Goal: Information Seeking & Learning: Learn about a topic

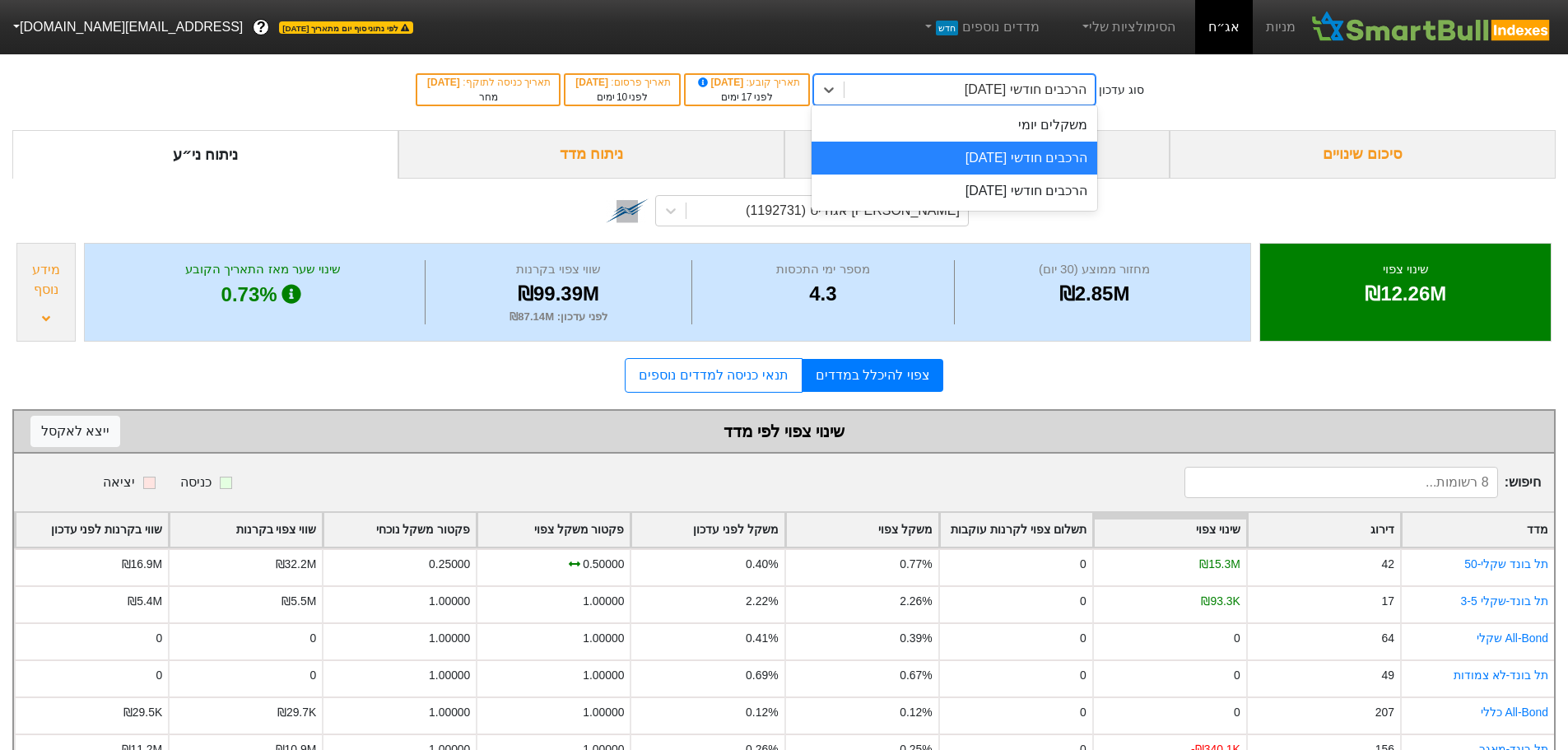
click at [1086, 91] on div "הרכבים חודשי [DATE]" at bounding box center [1025, 90] width 122 height 19
click at [1025, 159] on div "הרכבים חודשי [DATE]" at bounding box center [955, 159] width 286 height 33
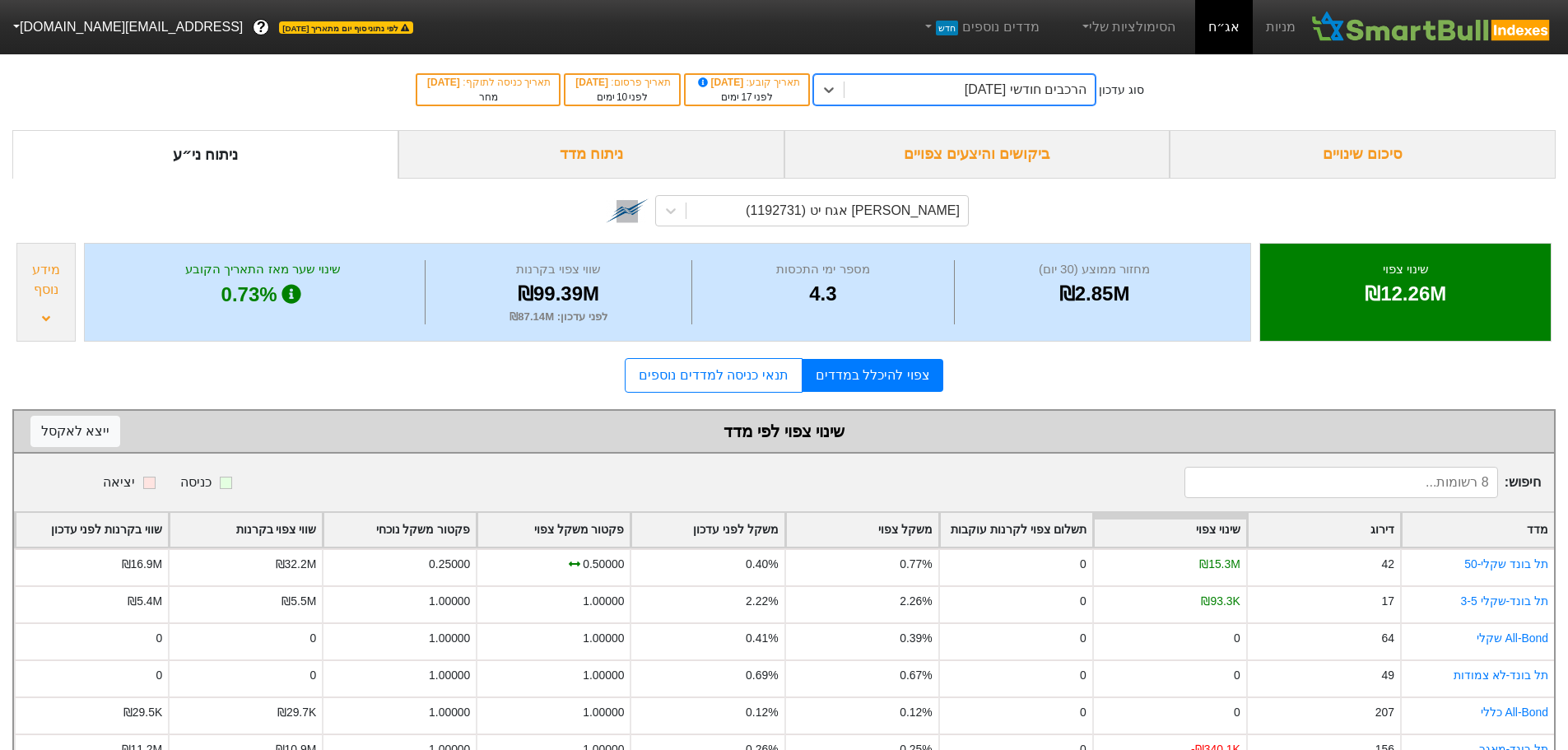
click at [1025, 154] on div "ביקושים והיצעים צפויים" at bounding box center [978, 155] width 386 height 48
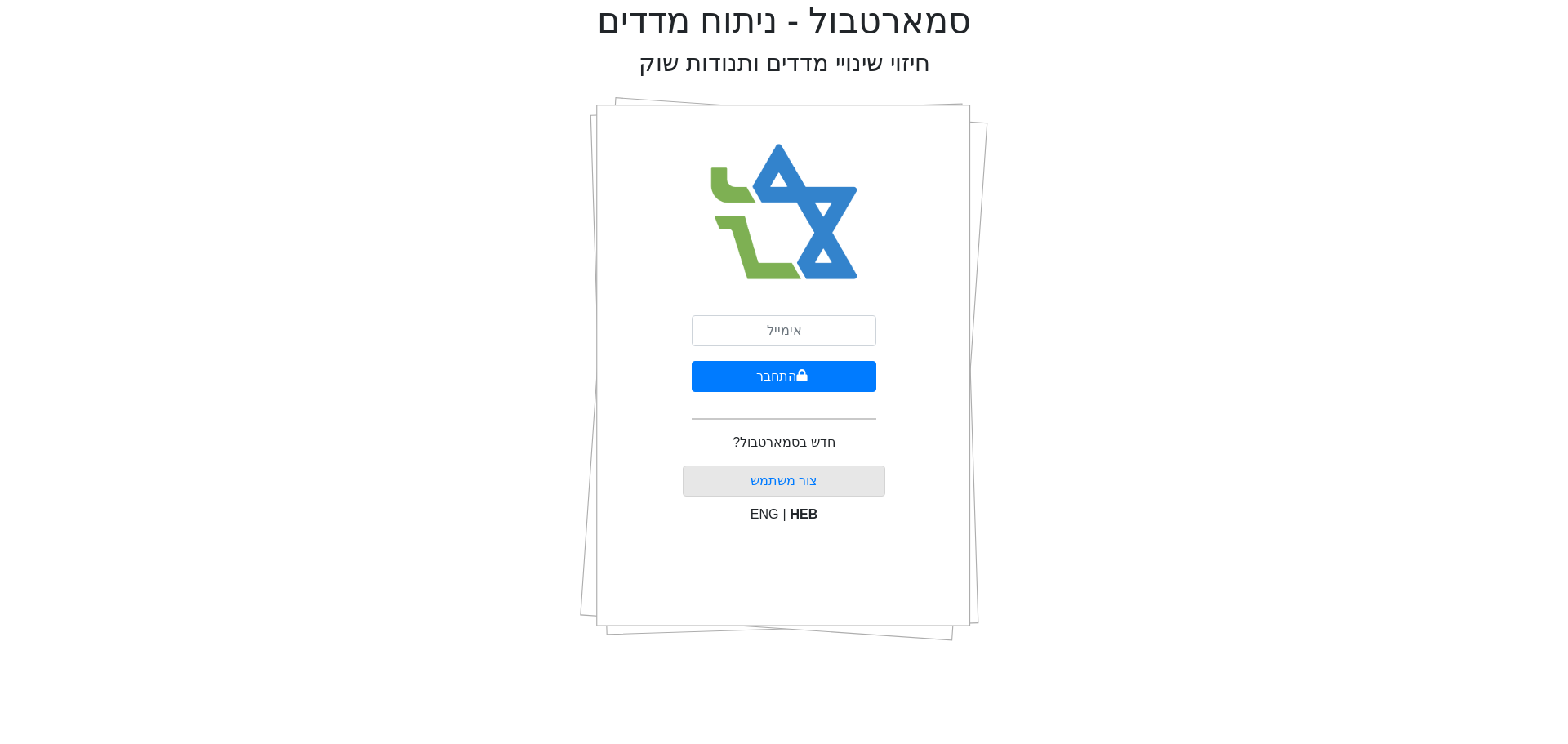
click at [1329, 276] on div "סמארטבול - ניתוח מדדים חיזוי שינויי מדדים ותנודות שוק התחבר חדש בסמארטבול? [PER…" at bounding box center [784, 327] width 1543 height 655
click at [813, 323] on input "email" at bounding box center [784, 331] width 185 height 31
click at [812, 332] on input "zi" at bounding box center [784, 331] width 185 height 31
type input "z"
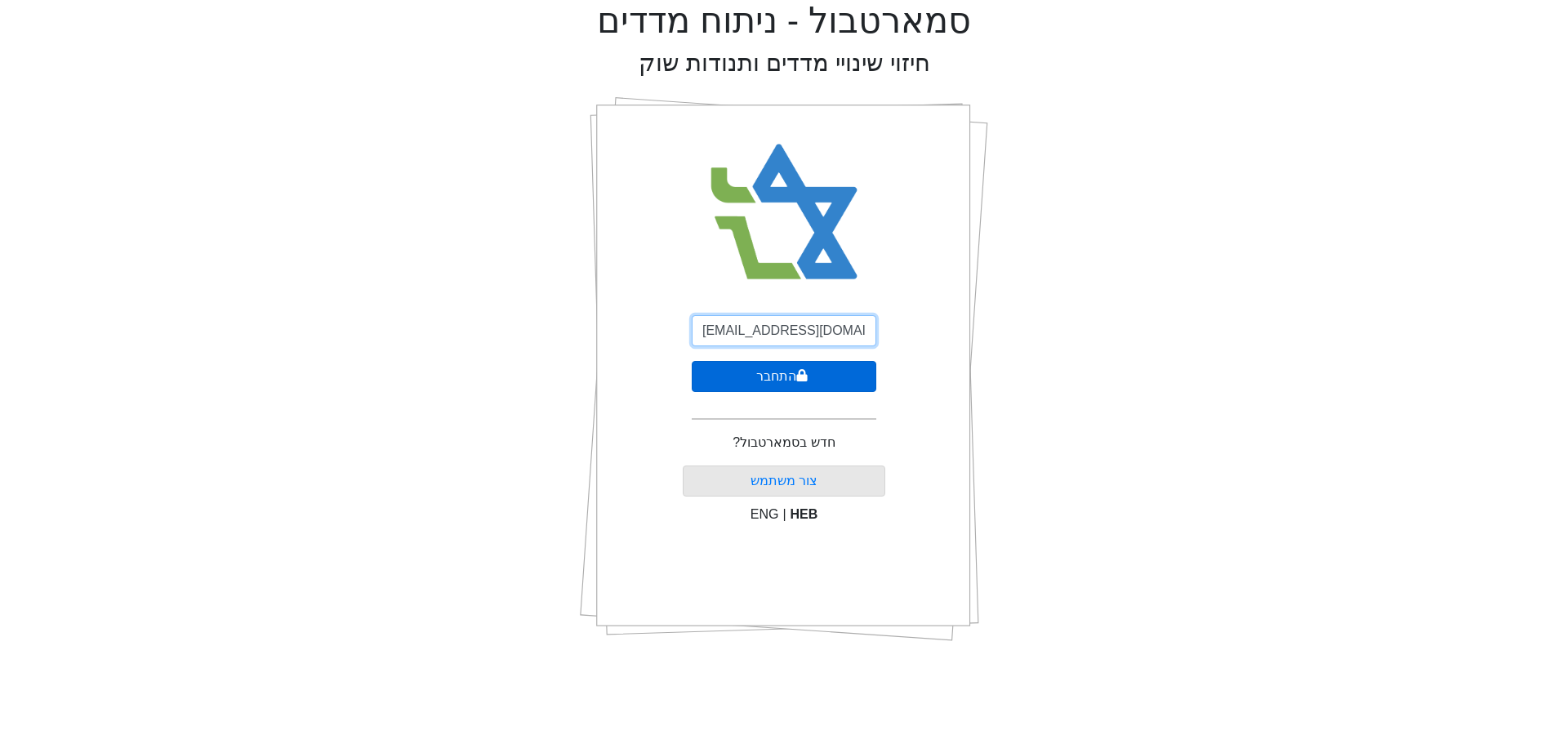
type input "[EMAIL_ADDRESS][DOMAIN_NAME]"
click at [787, 374] on button "התחבר" at bounding box center [784, 377] width 185 height 31
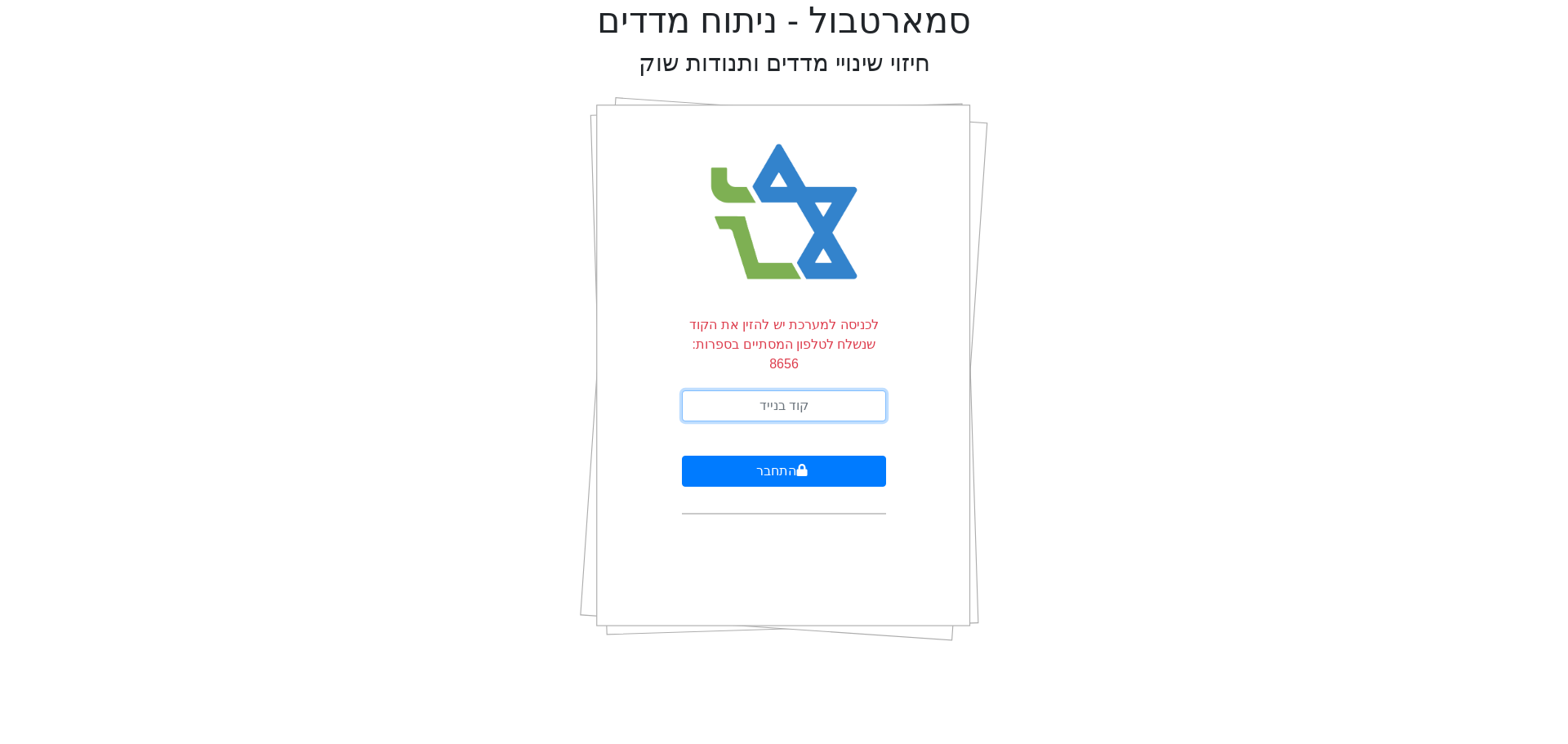
click at [787, 390] on input "text" at bounding box center [783, 406] width 204 height 31
type input "223169"
click at [681, 455] on button "התחבר" at bounding box center [783, 471] width 204 height 31
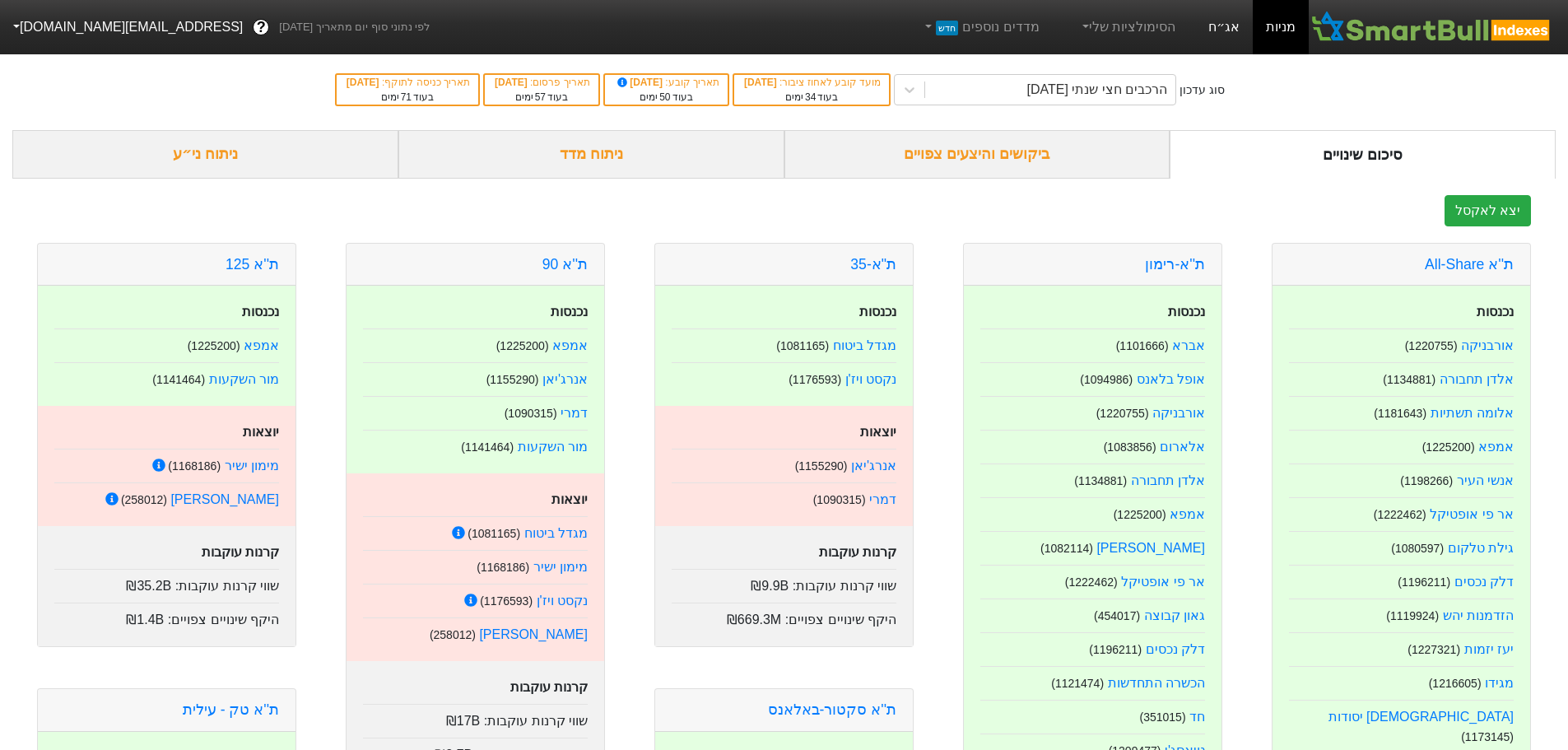
click at [1229, 26] on link "אג״ח" at bounding box center [1224, 27] width 58 height 54
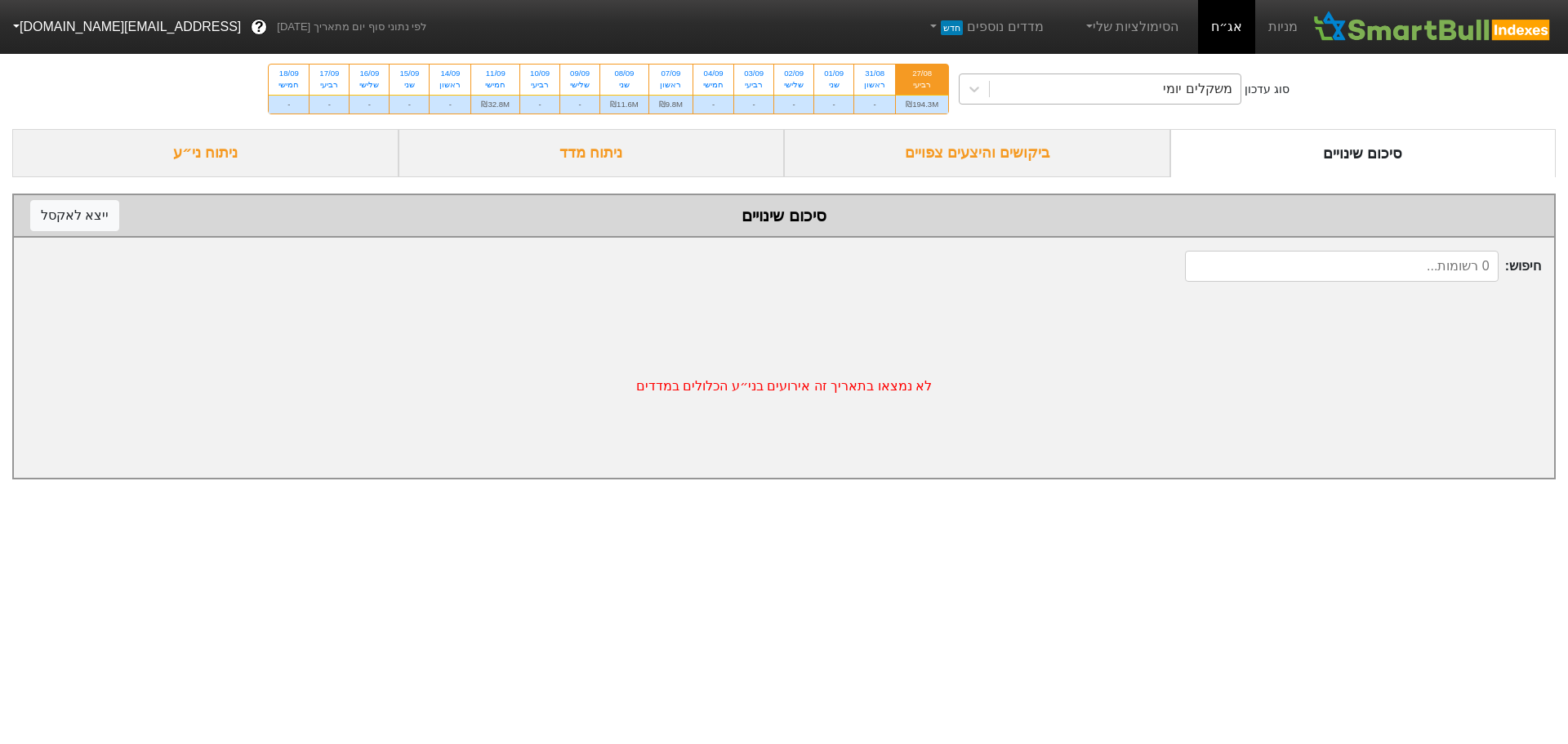
click at [1089, 81] on div "משקלים יומי" at bounding box center [1116, 89] width 251 height 30
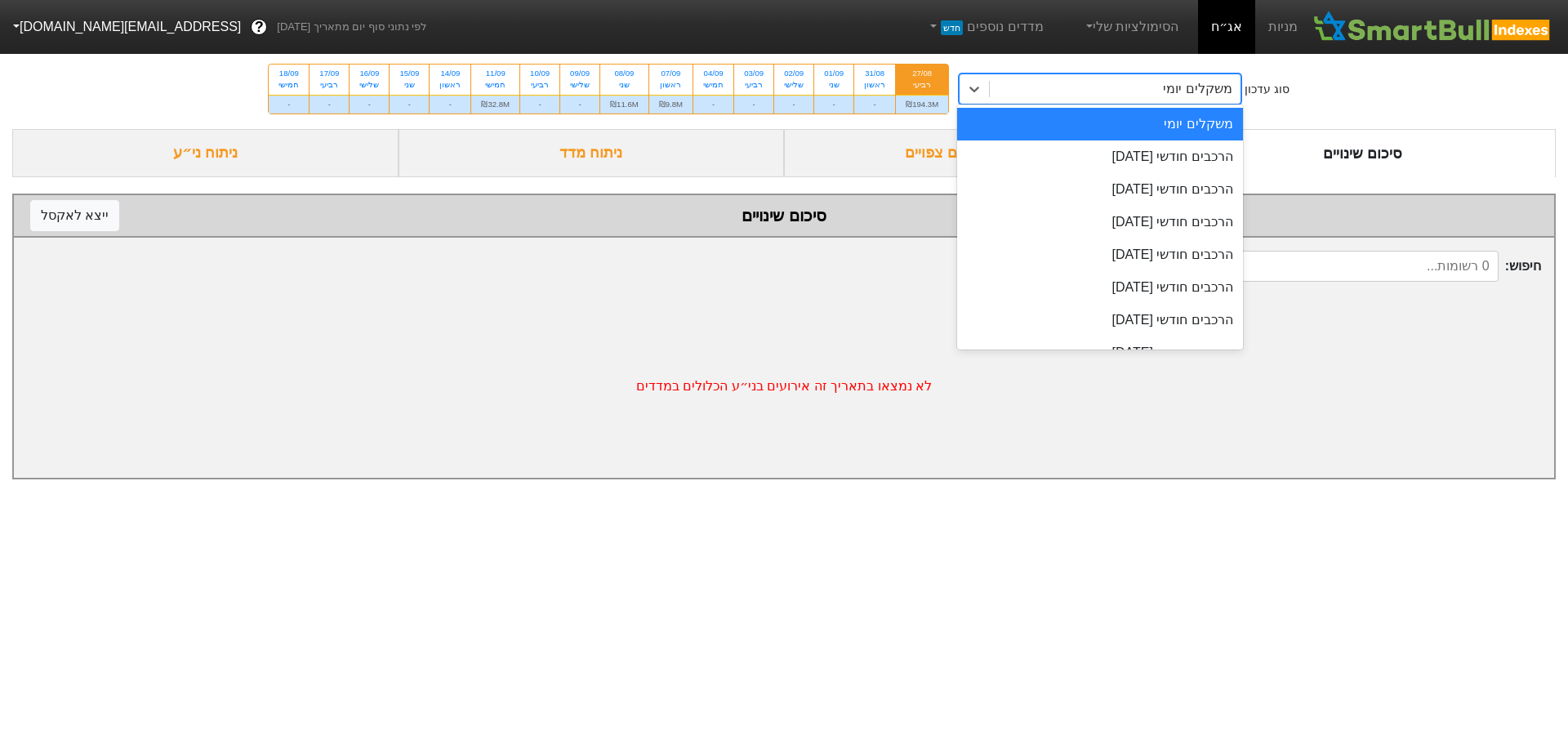
click at [1231, 28] on link "אג״ח" at bounding box center [1227, 27] width 58 height 54
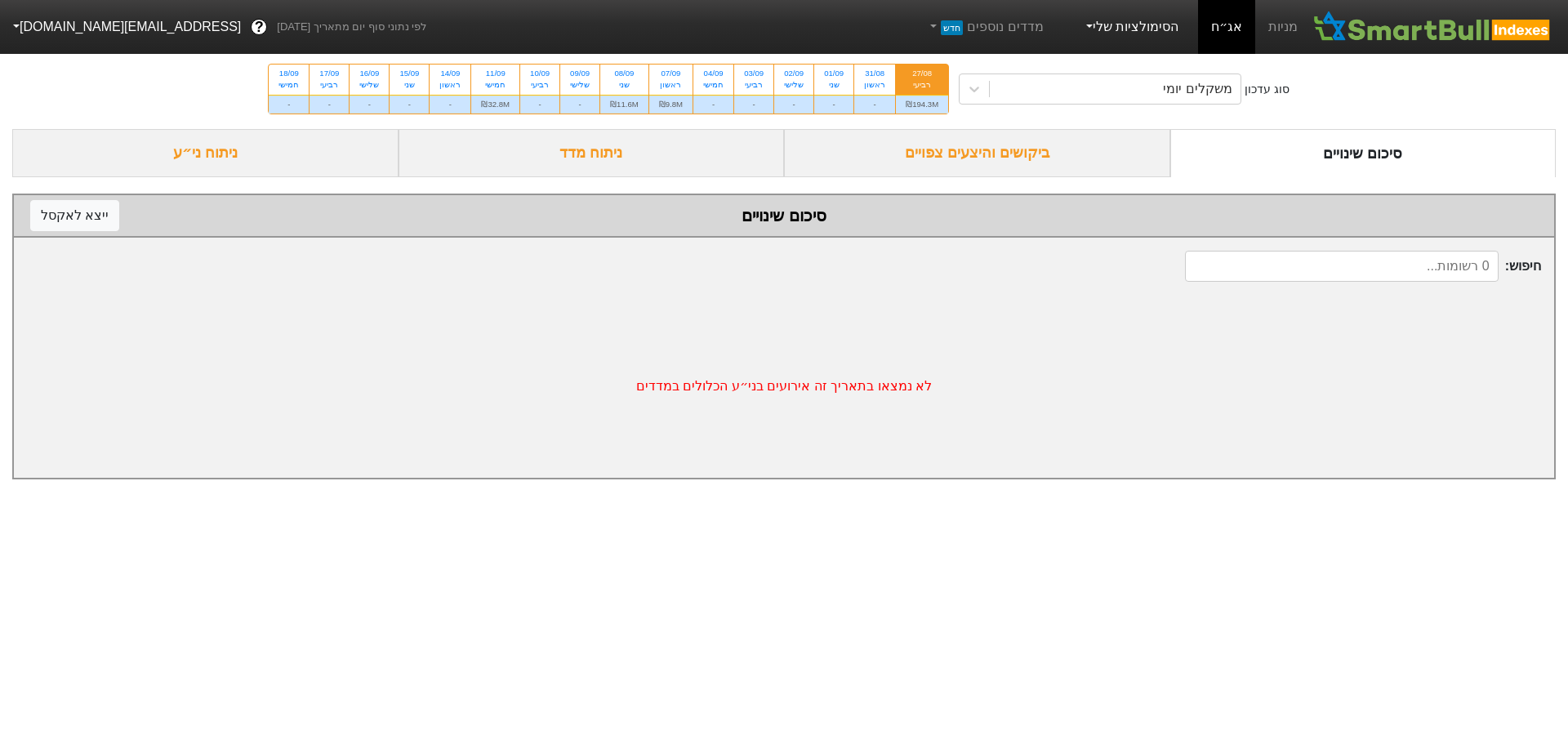
click at [1145, 31] on link "הסימולציות שלי" at bounding box center [1131, 27] width 109 height 33
click at [1281, 25] on link "מניות" at bounding box center [1282, 27] width 56 height 54
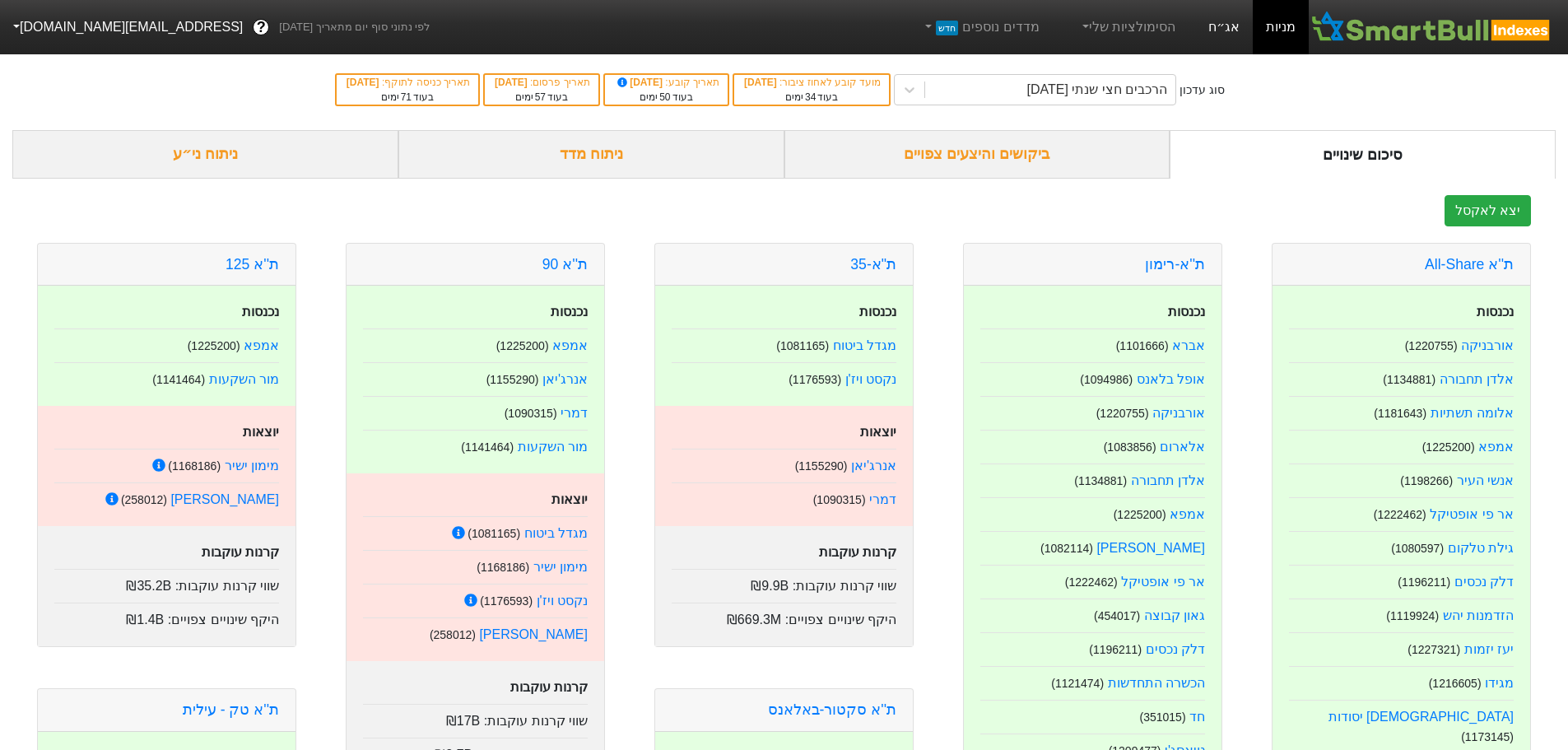
click at [1225, 28] on link "אג״ח" at bounding box center [1224, 27] width 58 height 54
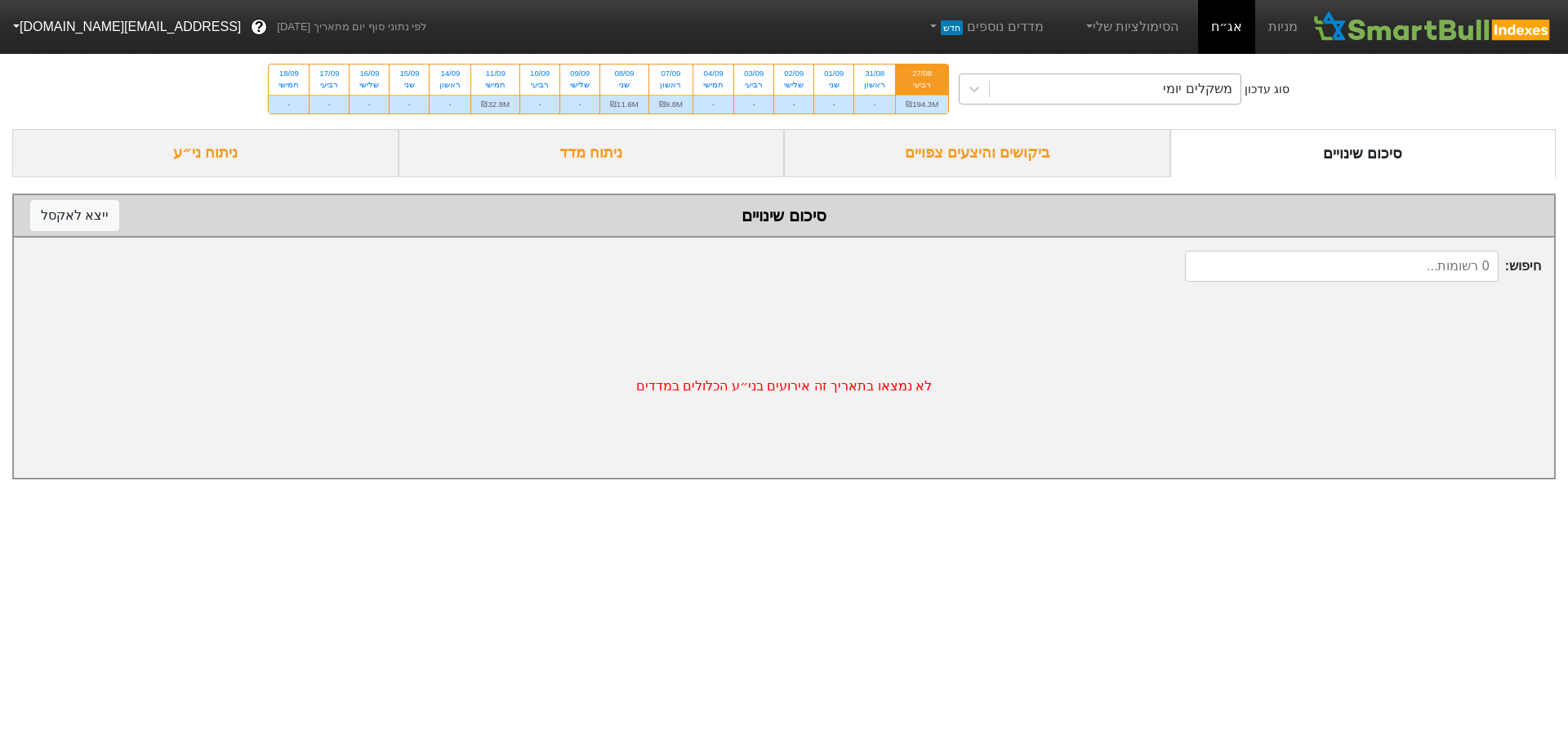
click at [1033, 94] on div "משקלים יומי" at bounding box center [1116, 89] width 251 height 30
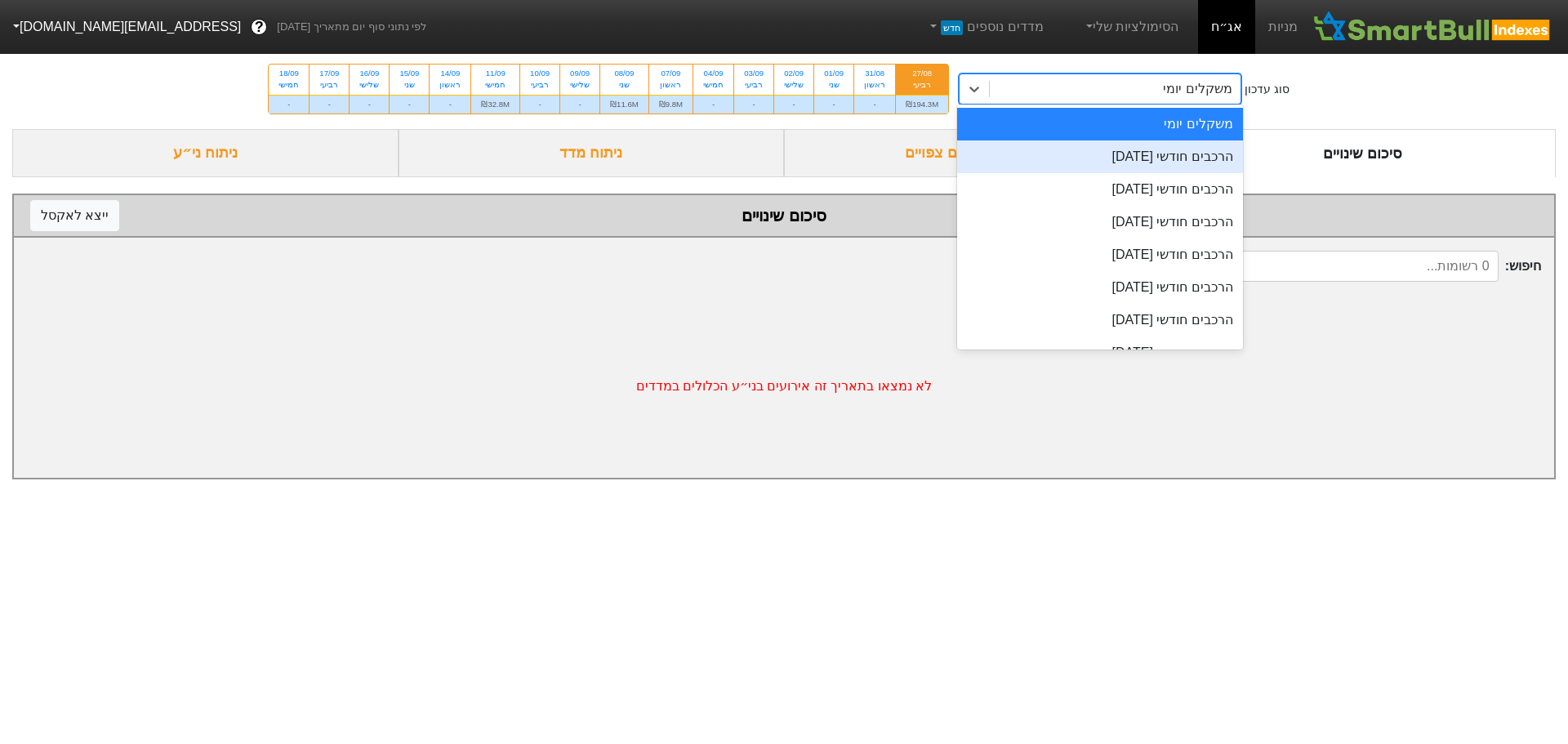
click at [1089, 157] on div "הרכבים חודשי [DATE]" at bounding box center [1099, 157] width 286 height 33
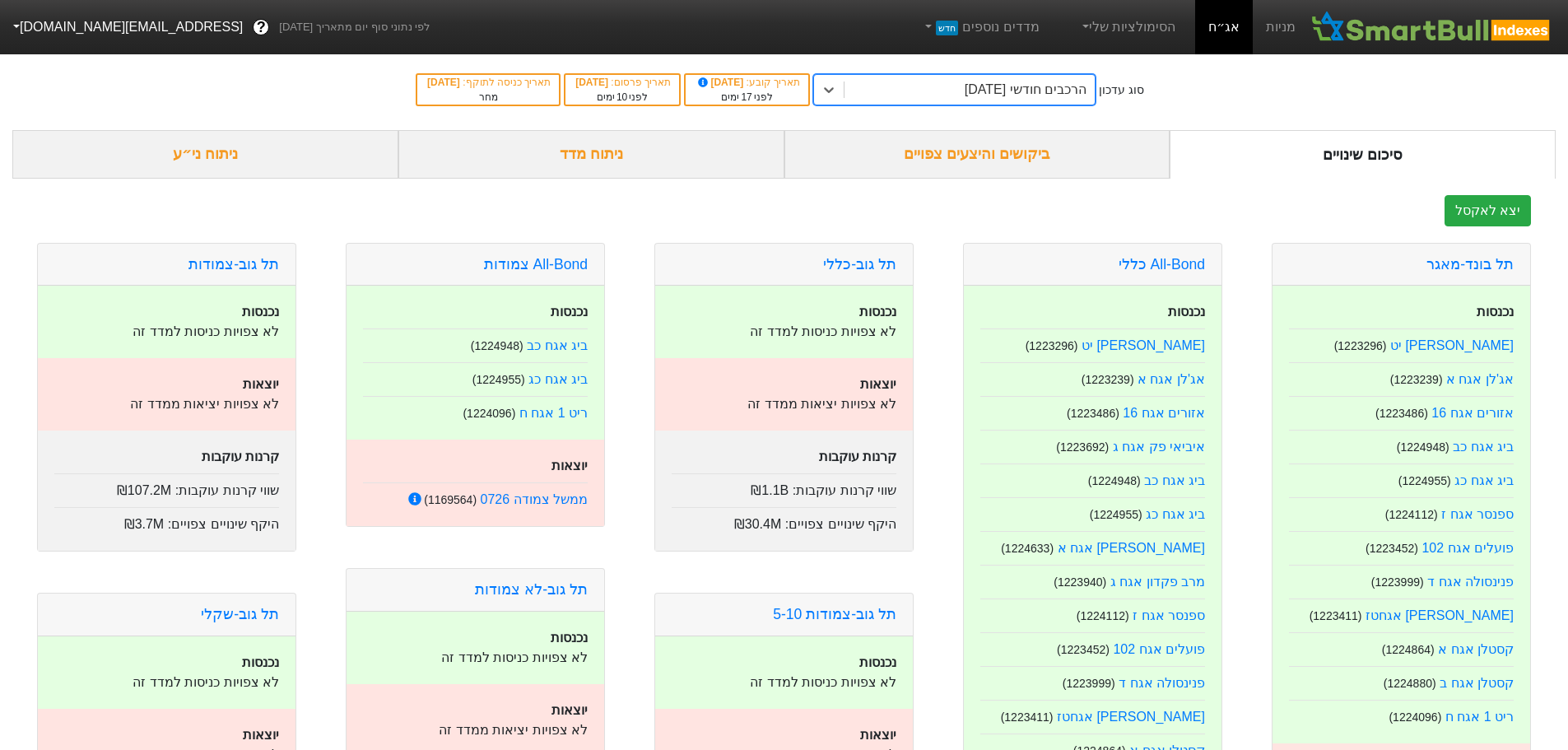
click at [1027, 157] on div "ביקושים והיצעים צפויים" at bounding box center [978, 155] width 386 height 48
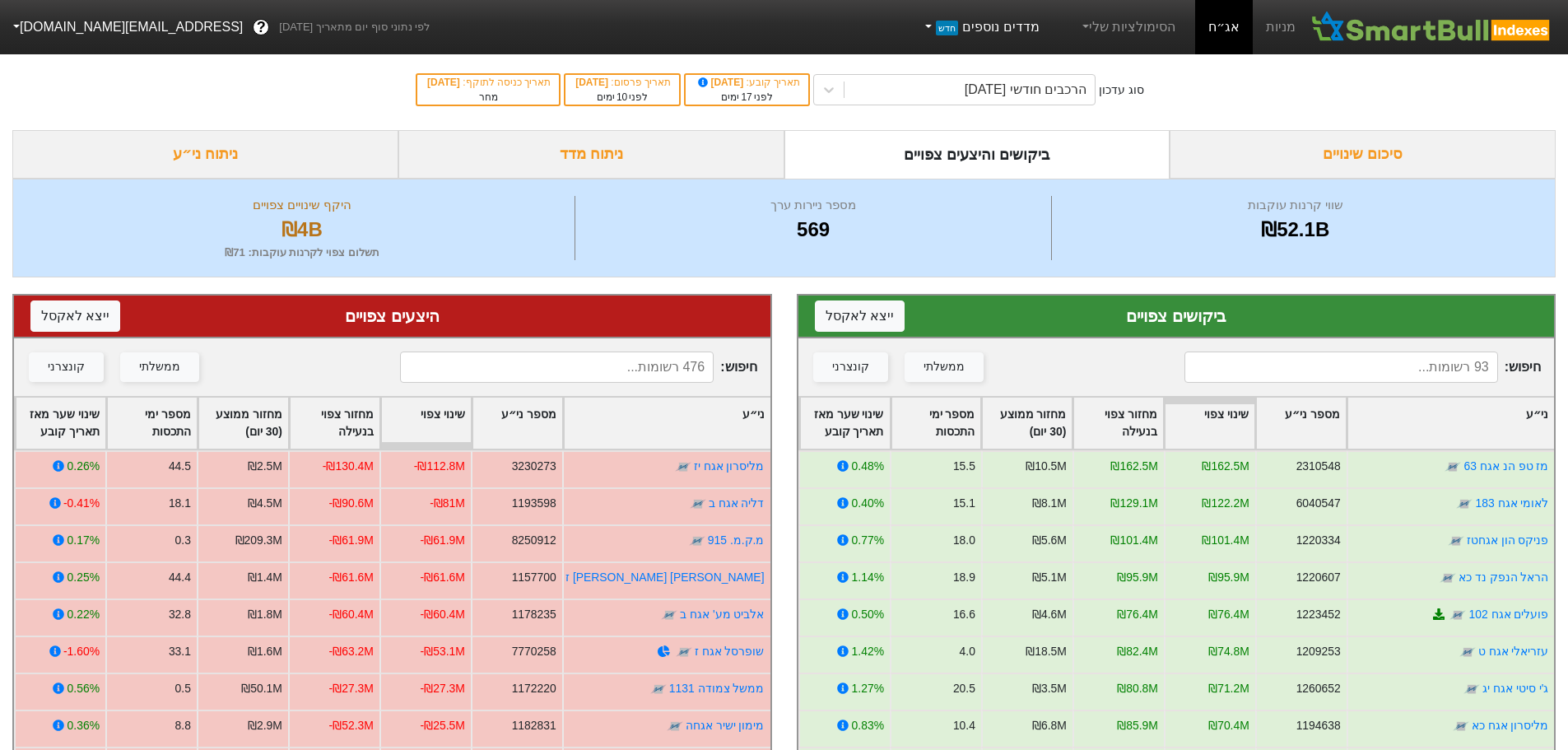
click at [953, 19] on link "מדדים נוספים חדש" at bounding box center [980, 27] width 130 height 33
click at [1311, 90] on div "סוג עדכון הרכבים חודשי 28/08/2025 תאריך קובע : 10/08/2025 לפני 17 ימים תאריך פר…" at bounding box center [784, 89] width 1568 height 80
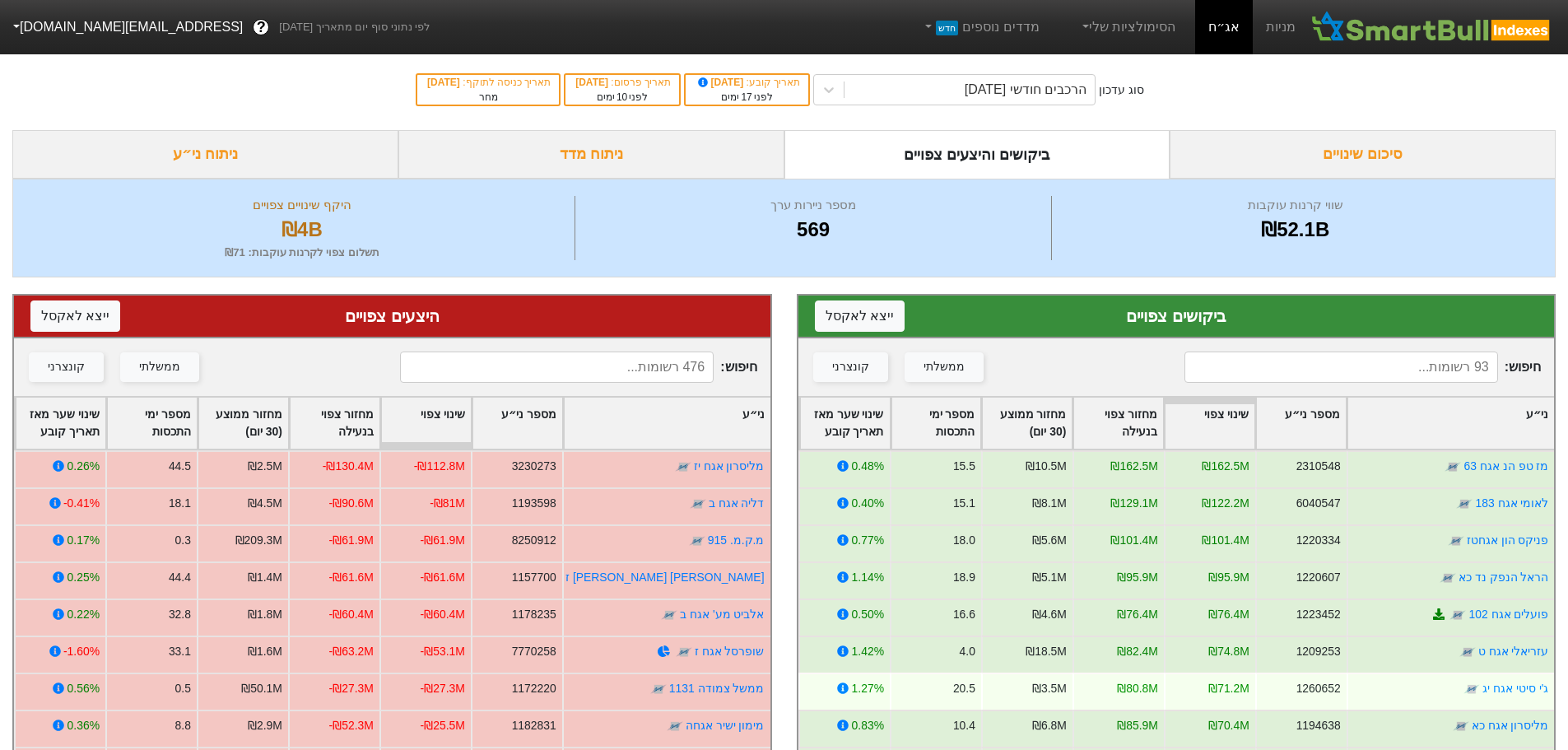
scroll to position [82, 0]
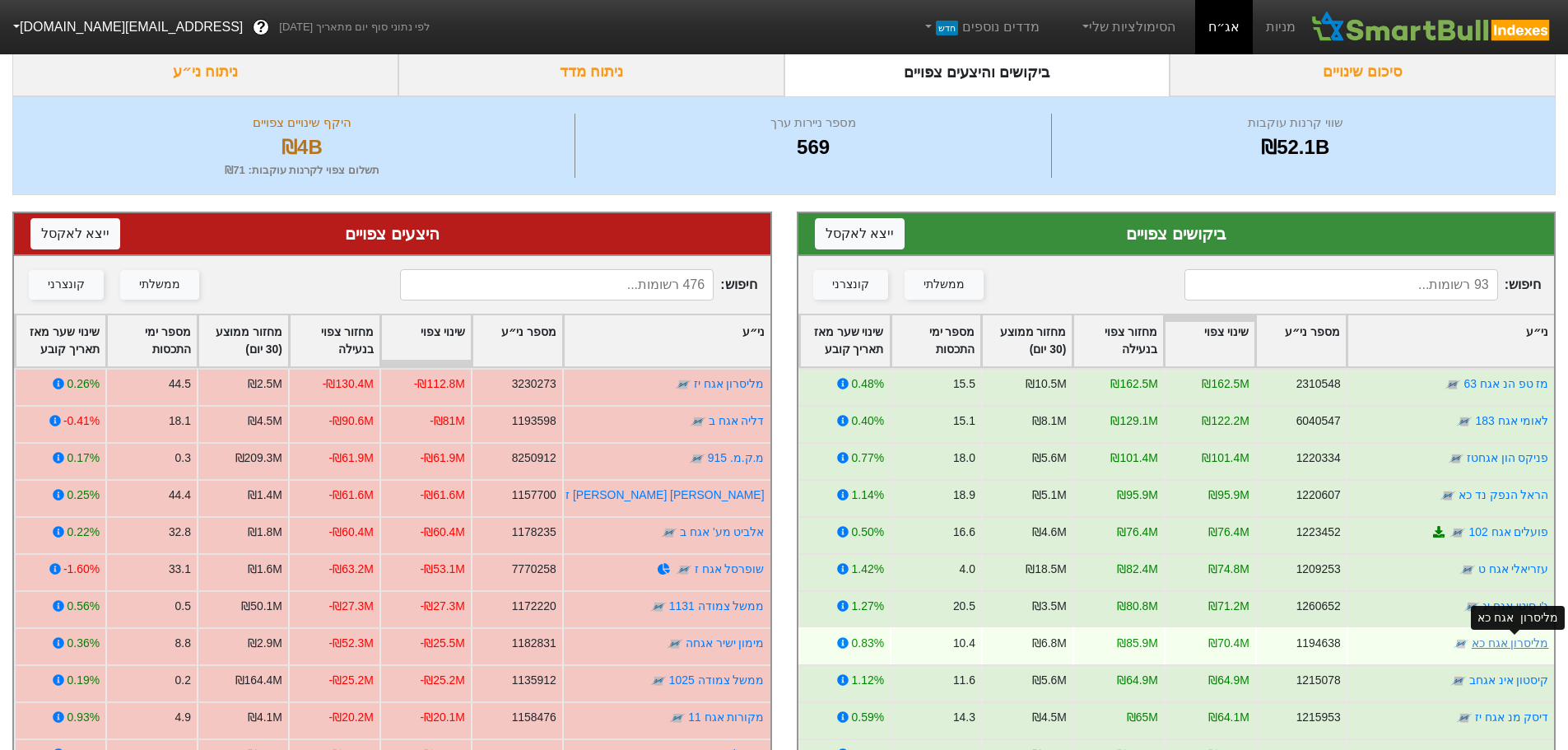
click at [1509, 641] on link "מליסרון אגח כא" at bounding box center [1509, 644] width 77 height 14
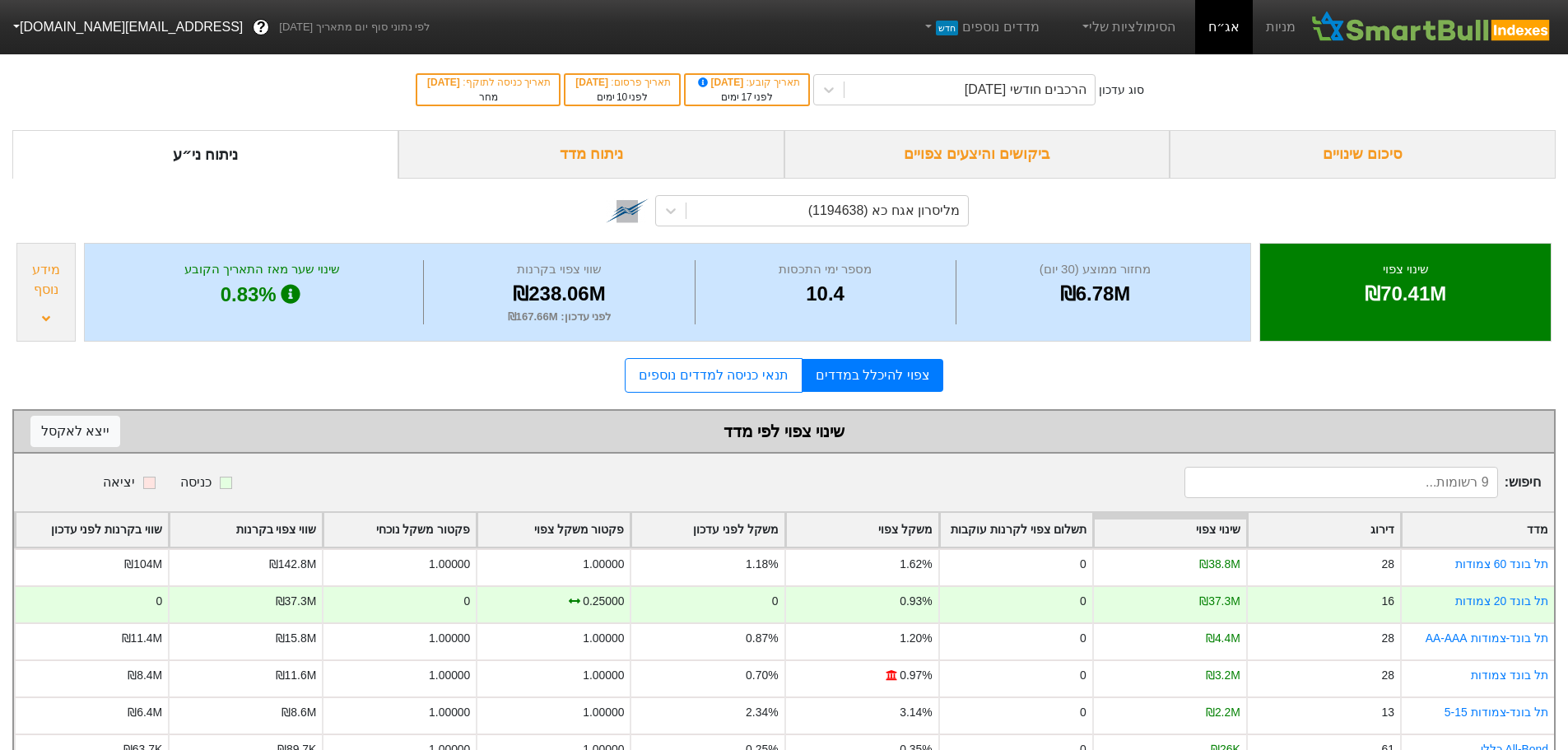
scroll to position [162, 0]
